Goal: Find specific page/section: Find specific page/section

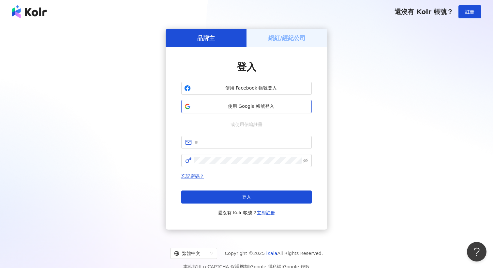
click at [248, 108] on span "使用 Google 帳號登入" at bounding box center [250, 106] width 115 height 7
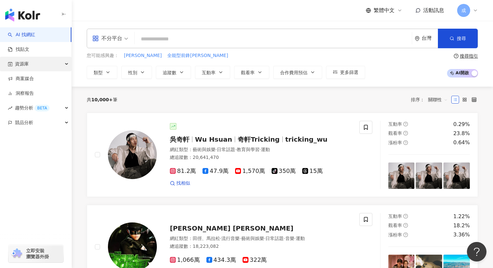
click at [30, 65] on div "資源庫" at bounding box center [35, 64] width 71 height 15
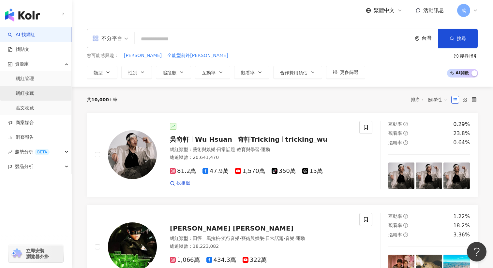
click at [34, 93] on link "網紅收藏" at bounding box center [25, 93] width 18 height 7
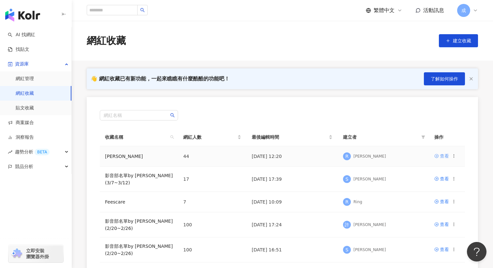
click at [439, 157] on link "查看" at bounding box center [441, 155] width 15 height 7
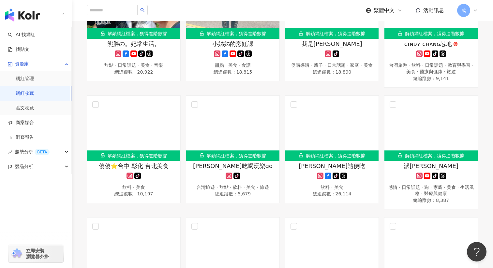
scroll to position [258, 0]
